Goal: Task Accomplishment & Management: Manage account settings

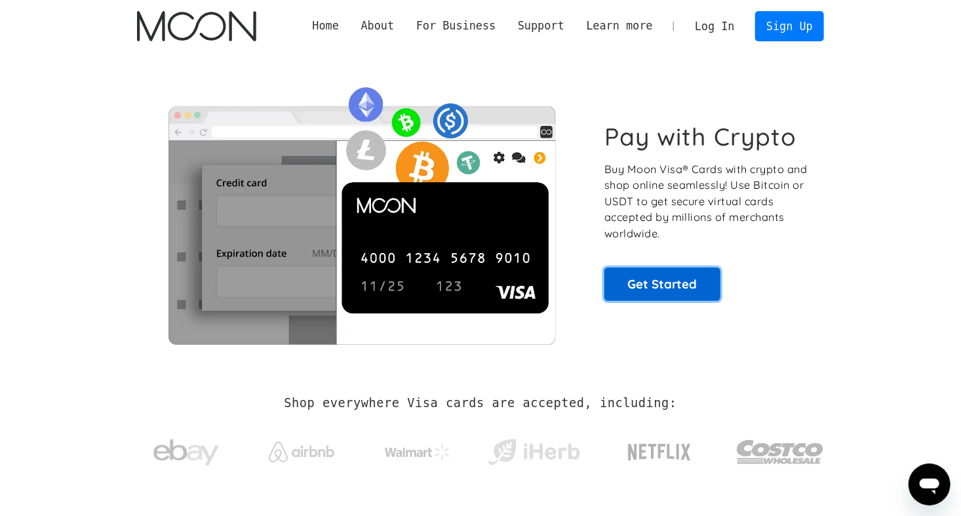
click at [665, 277] on link "Get Started" at bounding box center [663, 284] width 116 height 33
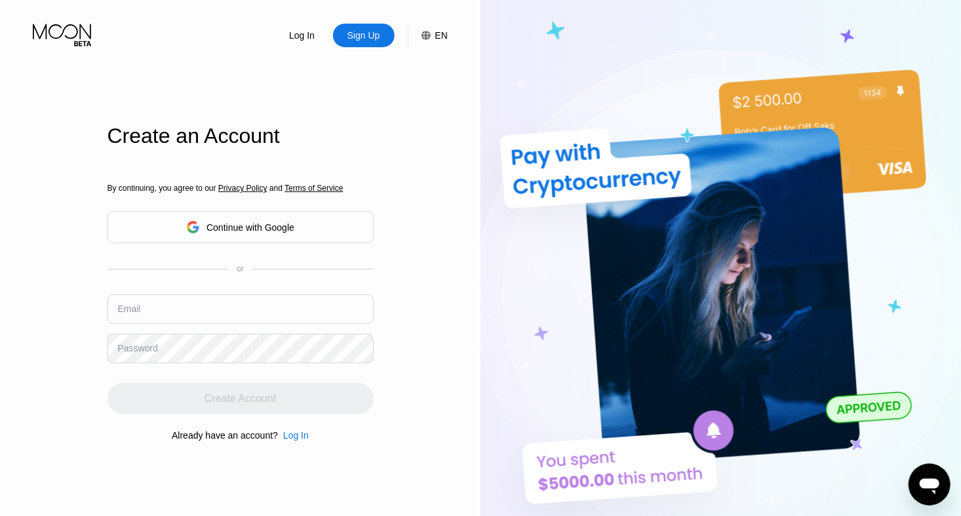
click at [300, 228] on div "Continue with Google" at bounding box center [241, 227] width 266 height 32
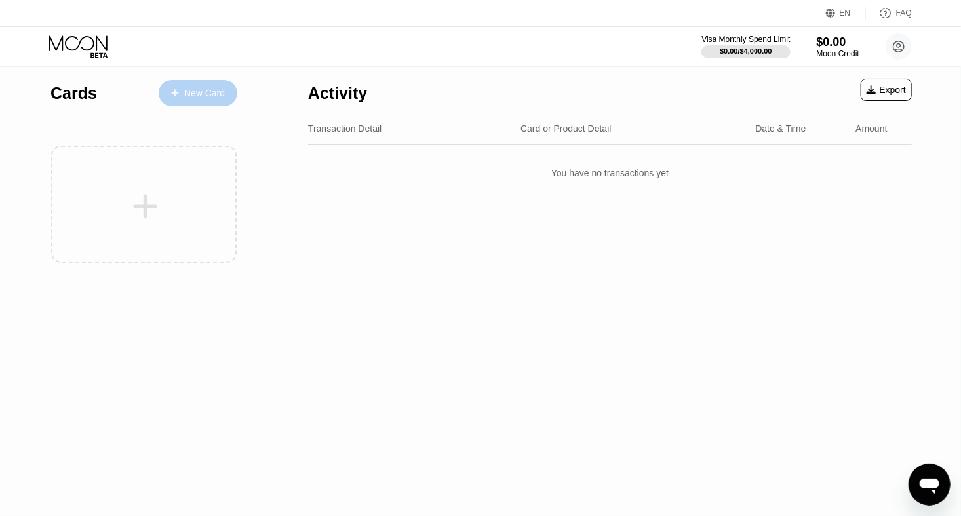
click at [190, 88] on div "New Card" at bounding box center [204, 93] width 41 height 11
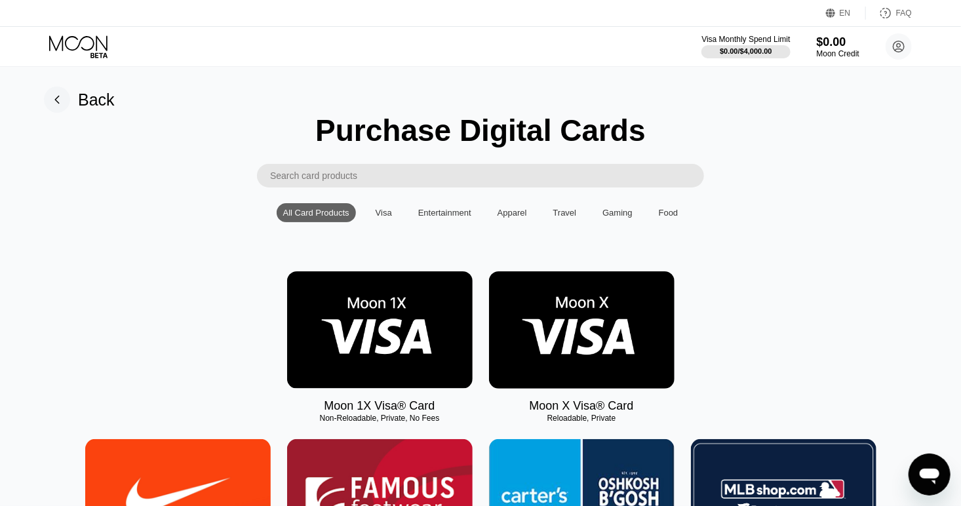
click at [558, 389] on img at bounding box center [582, 329] width 186 height 117
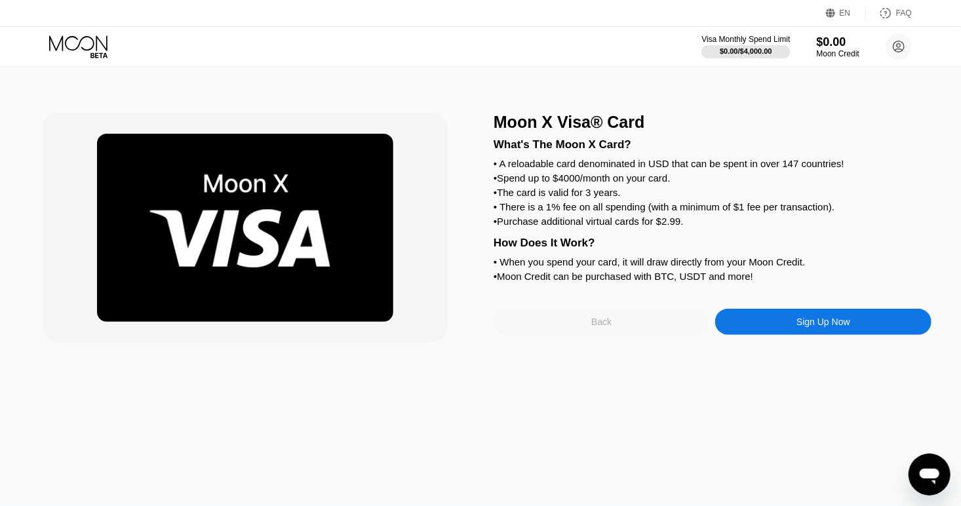
click at [627, 335] on div "Back" at bounding box center [602, 322] width 216 height 26
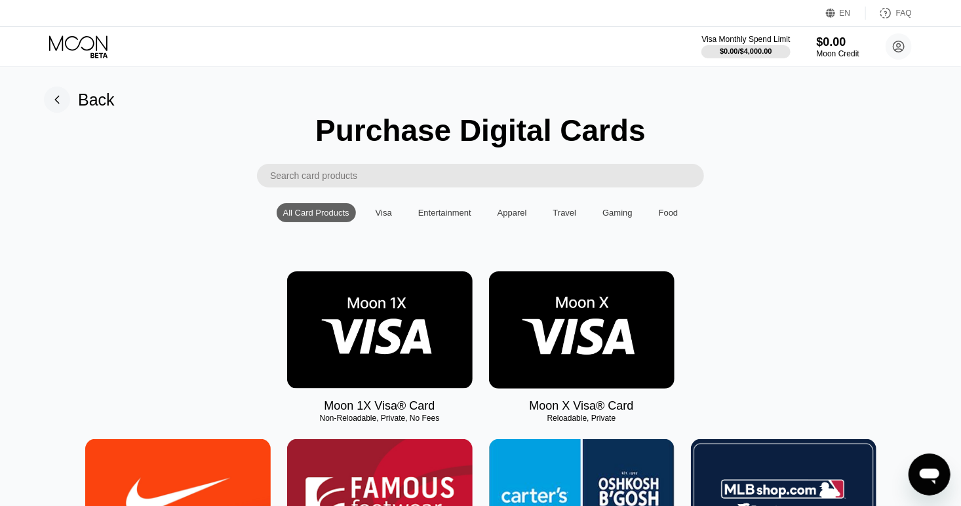
click at [409, 355] on img at bounding box center [380, 329] width 186 height 117
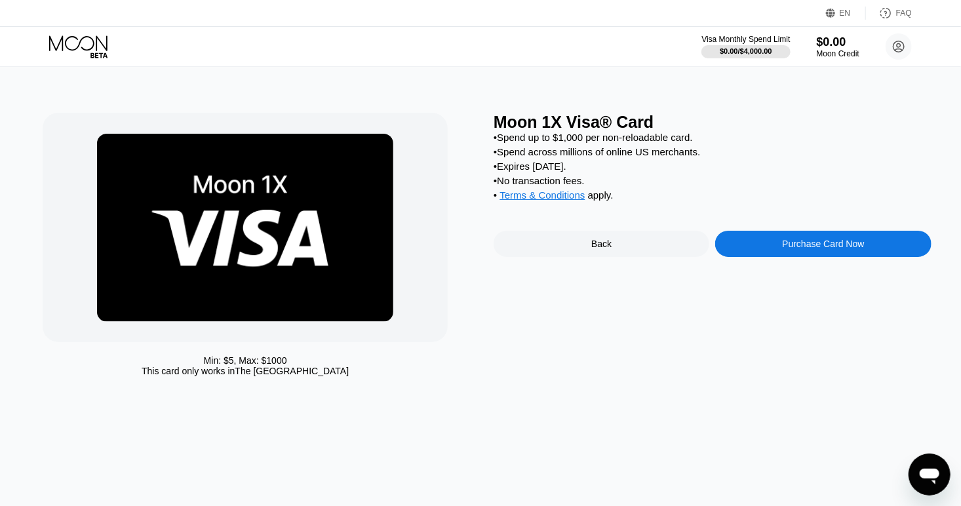
click at [605, 249] on div "Back" at bounding box center [601, 244] width 20 height 10
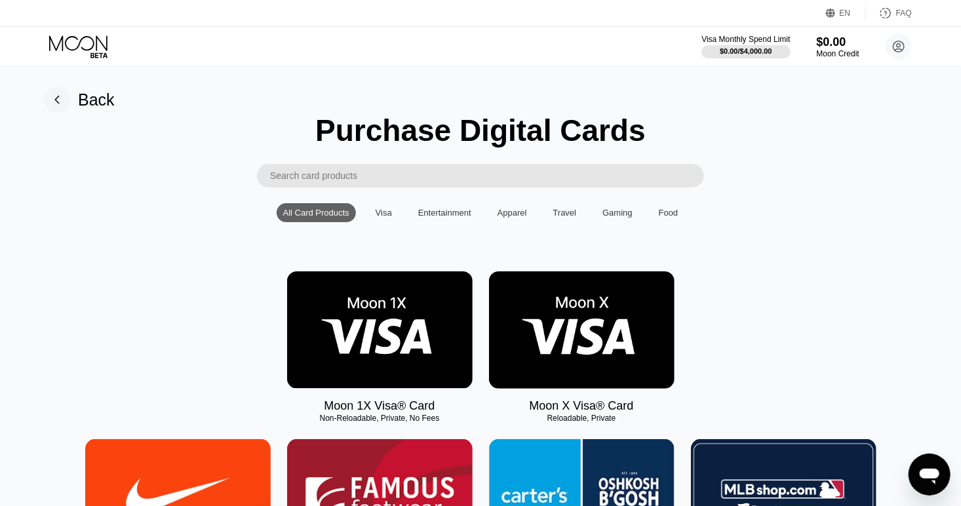
click at [603, 348] on img at bounding box center [582, 329] width 186 height 117
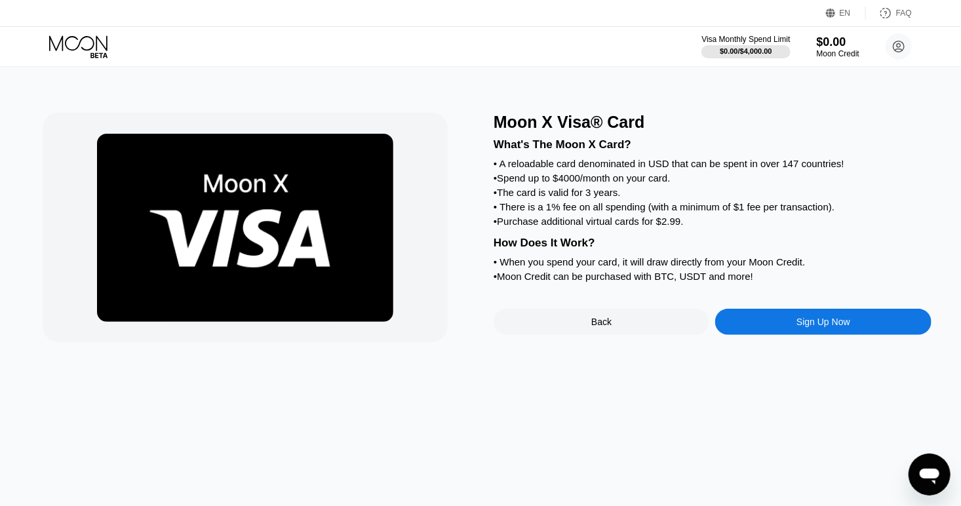
click at [772, 335] on div "Sign Up Now" at bounding box center [823, 322] width 216 height 26
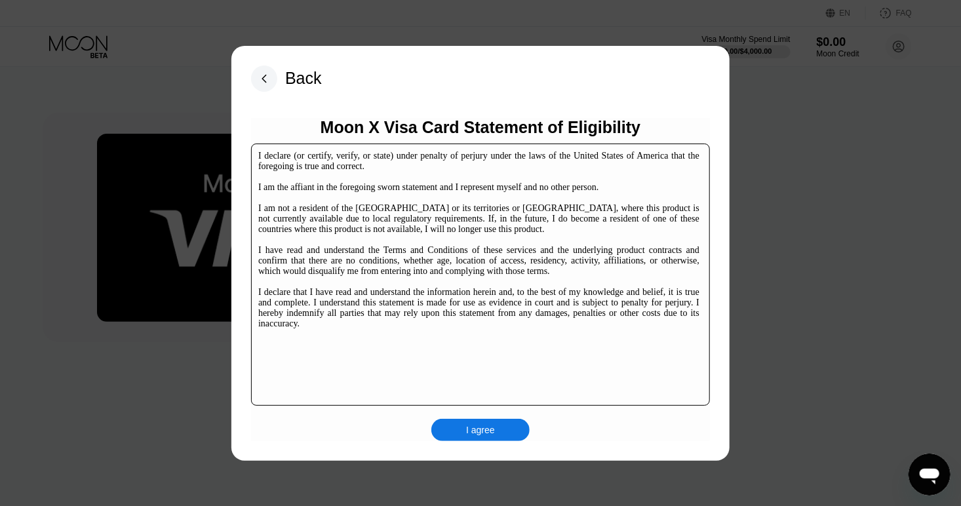
click at [498, 435] on div "I agree" at bounding box center [480, 430] width 98 height 22
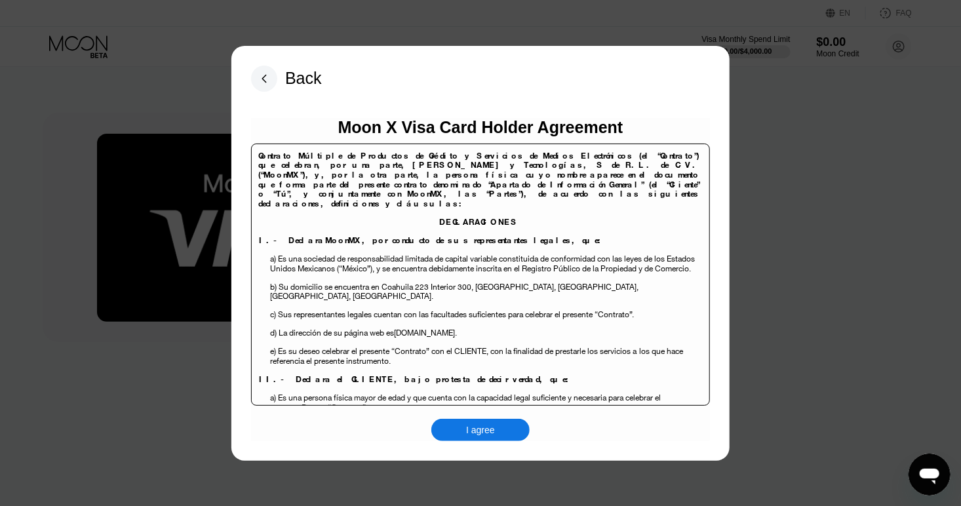
click at [498, 435] on div "I agree" at bounding box center [480, 430] width 98 height 22
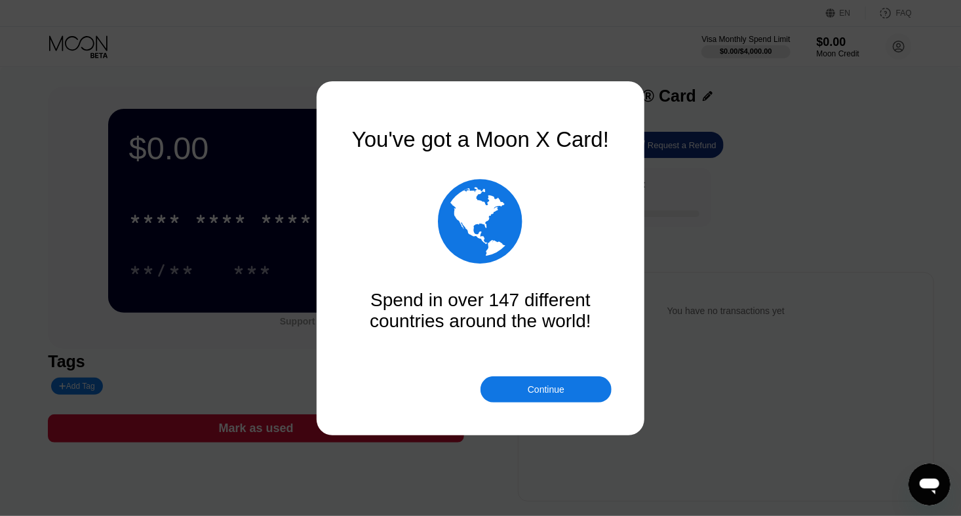
click at [530, 390] on div "Continue" at bounding box center [546, 389] width 37 height 10
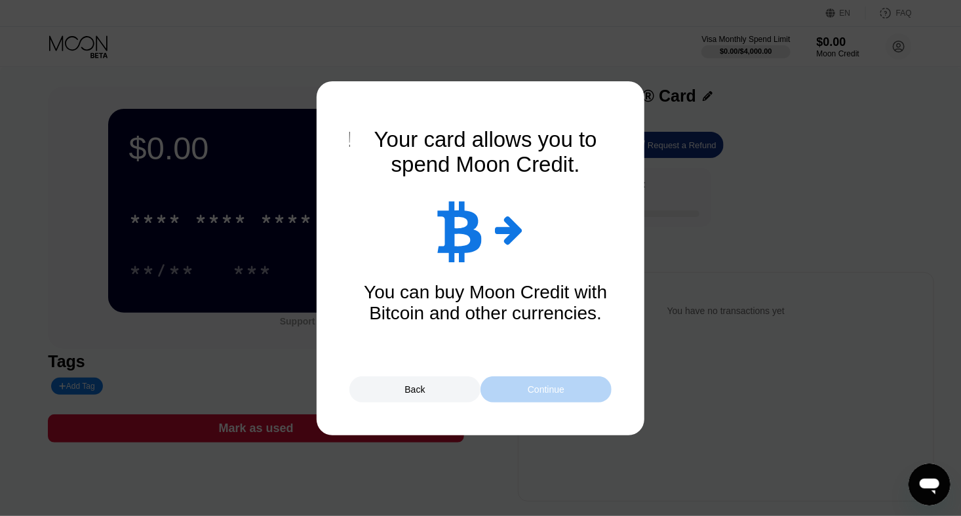
click at [530, 390] on div "Continue" at bounding box center [546, 389] width 37 height 10
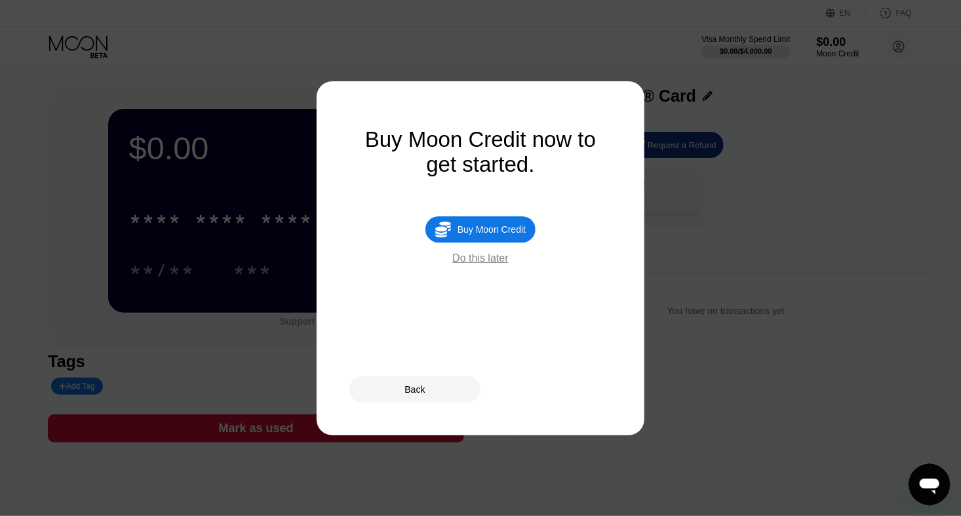
click at [494, 235] on div "Buy Moon Credit" at bounding box center [492, 229] width 68 height 10
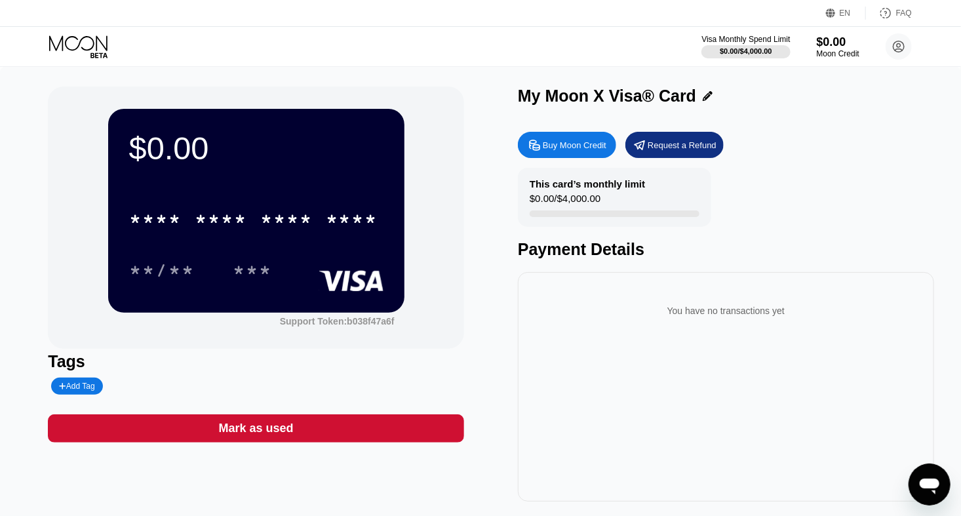
type input "0"
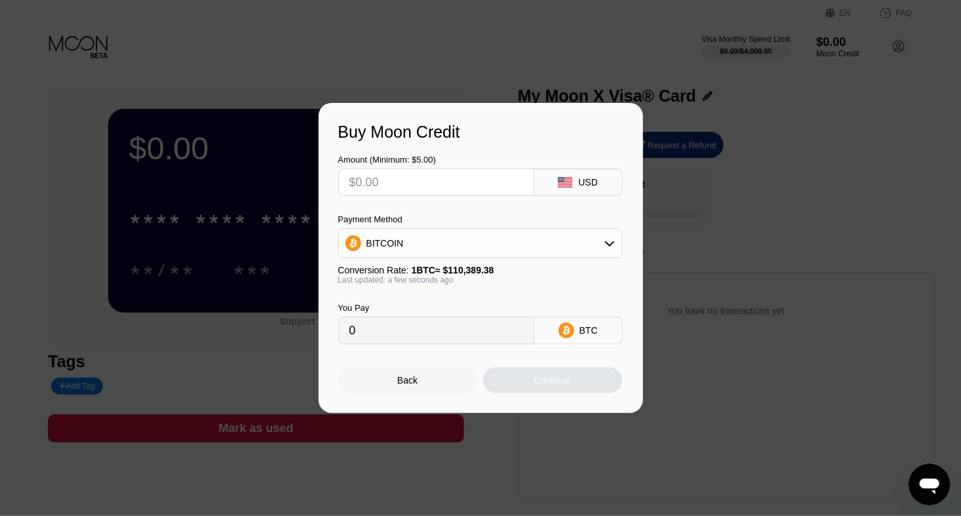
click at [439, 383] on div "Back" at bounding box center [407, 380] width 139 height 26
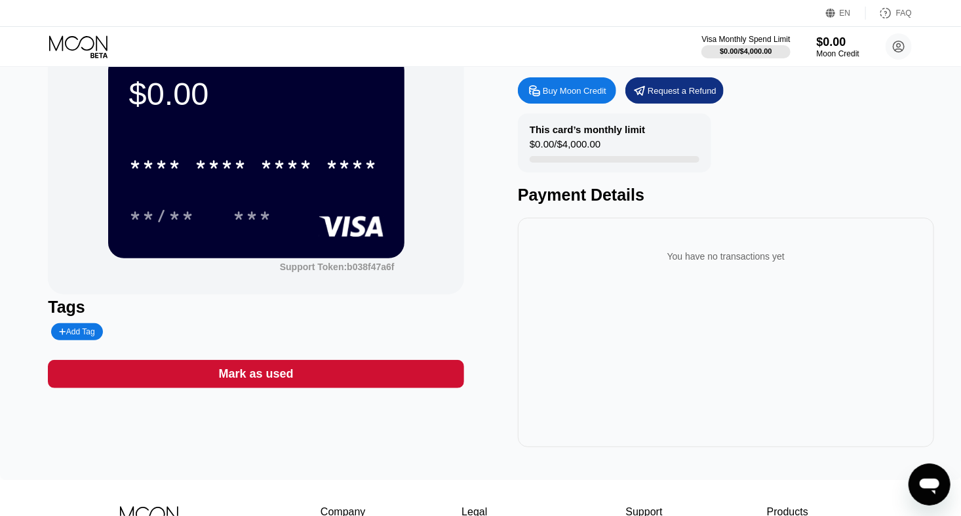
scroll to position [131, 0]
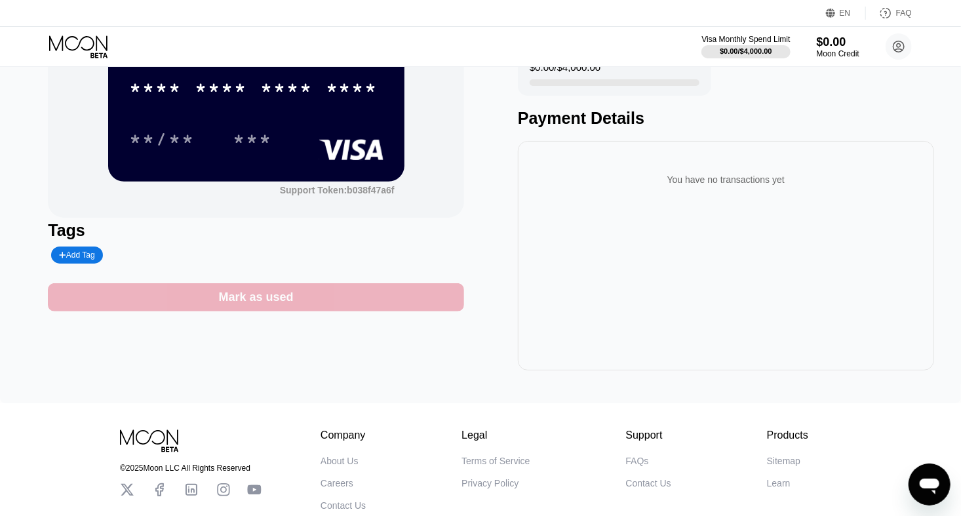
click at [258, 291] on div "Mark as used" at bounding box center [256, 297] width 416 height 28
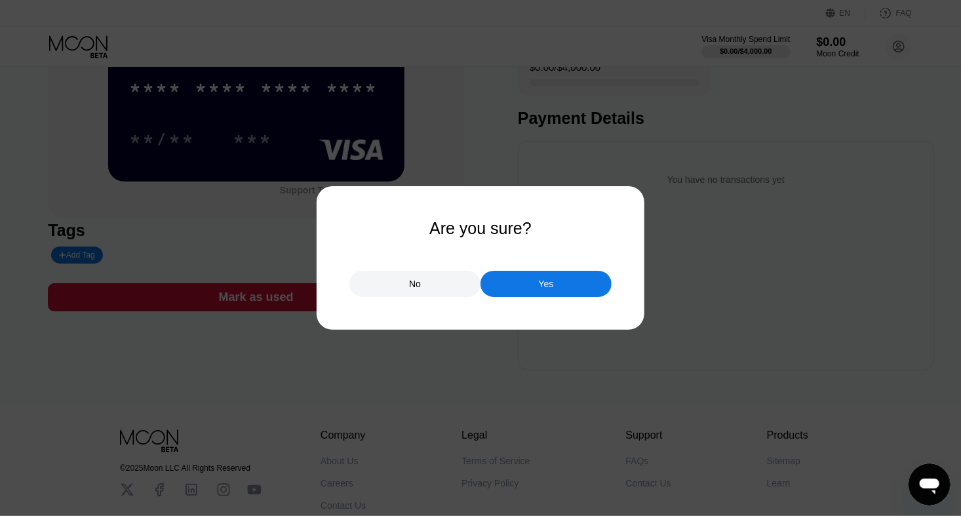
click at [526, 291] on div "Yes" at bounding box center [546, 284] width 131 height 26
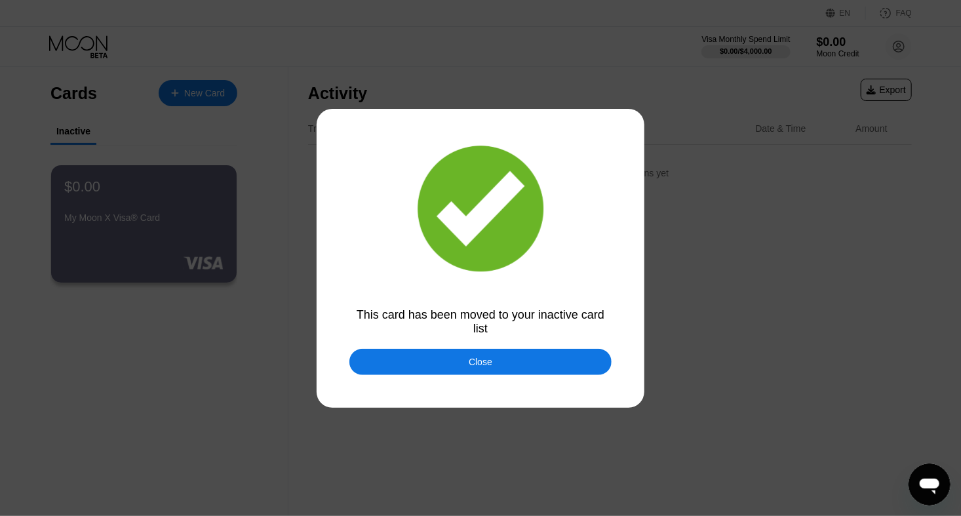
click at [507, 377] on div at bounding box center [486, 258] width 972 height 516
click at [501, 368] on div "Close" at bounding box center [480, 362] width 262 height 26
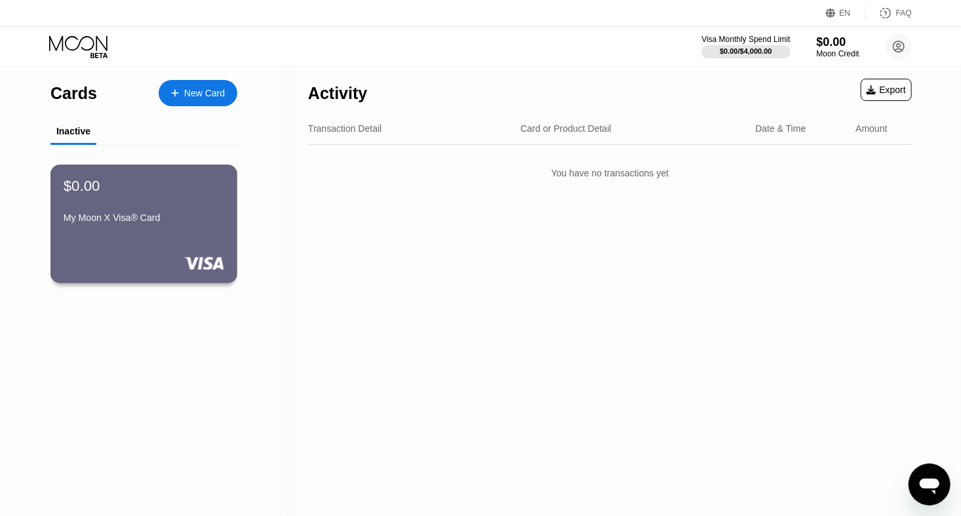
click at [126, 228] on div "My Moon X Visa® Card" at bounding box center [144, 220] width 161 height 16
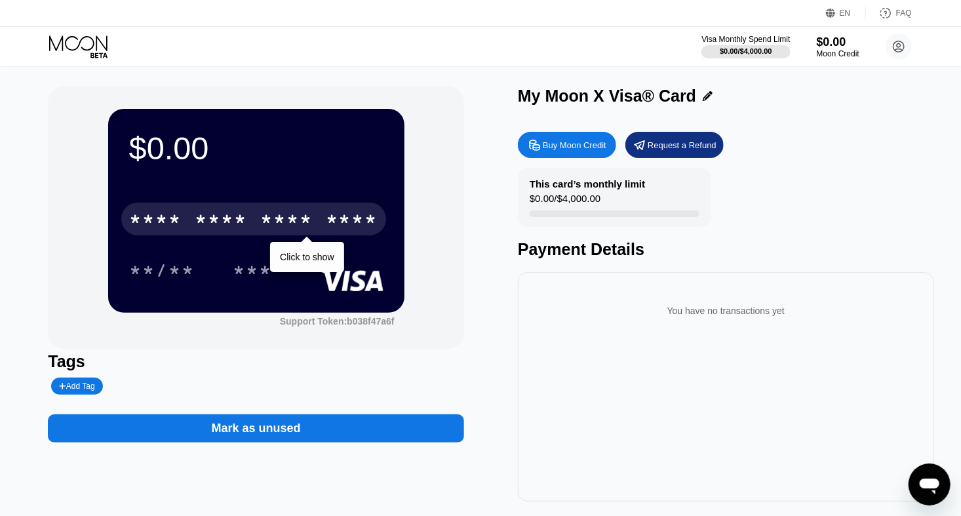
click at [256, 208] on div "* * * * * * * * * * * * ****" at bounding box center [253, 219] width 265 height 33
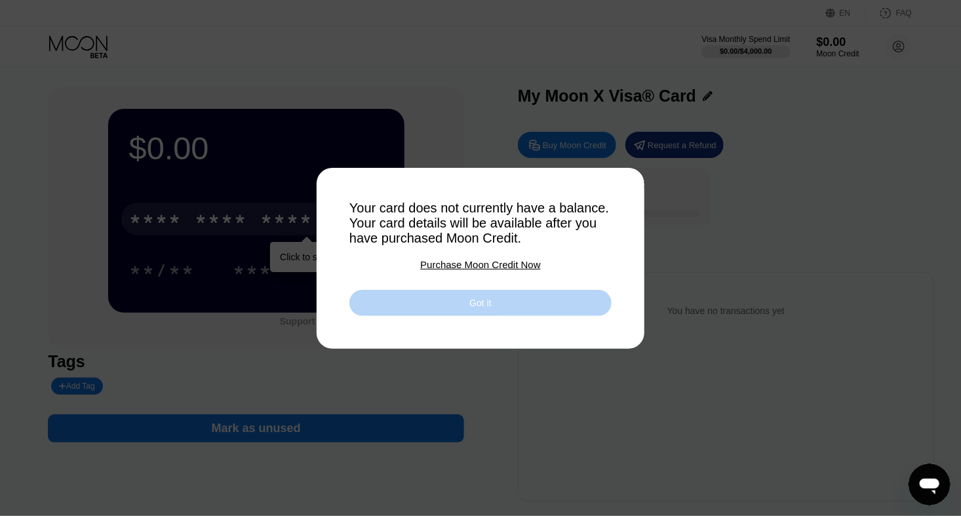
click at [418, 308] on div "Got it" at bounding box center [480, 303] width 262 height 26
